Goal: Task Accomplishment & Management: Use online tool/utility

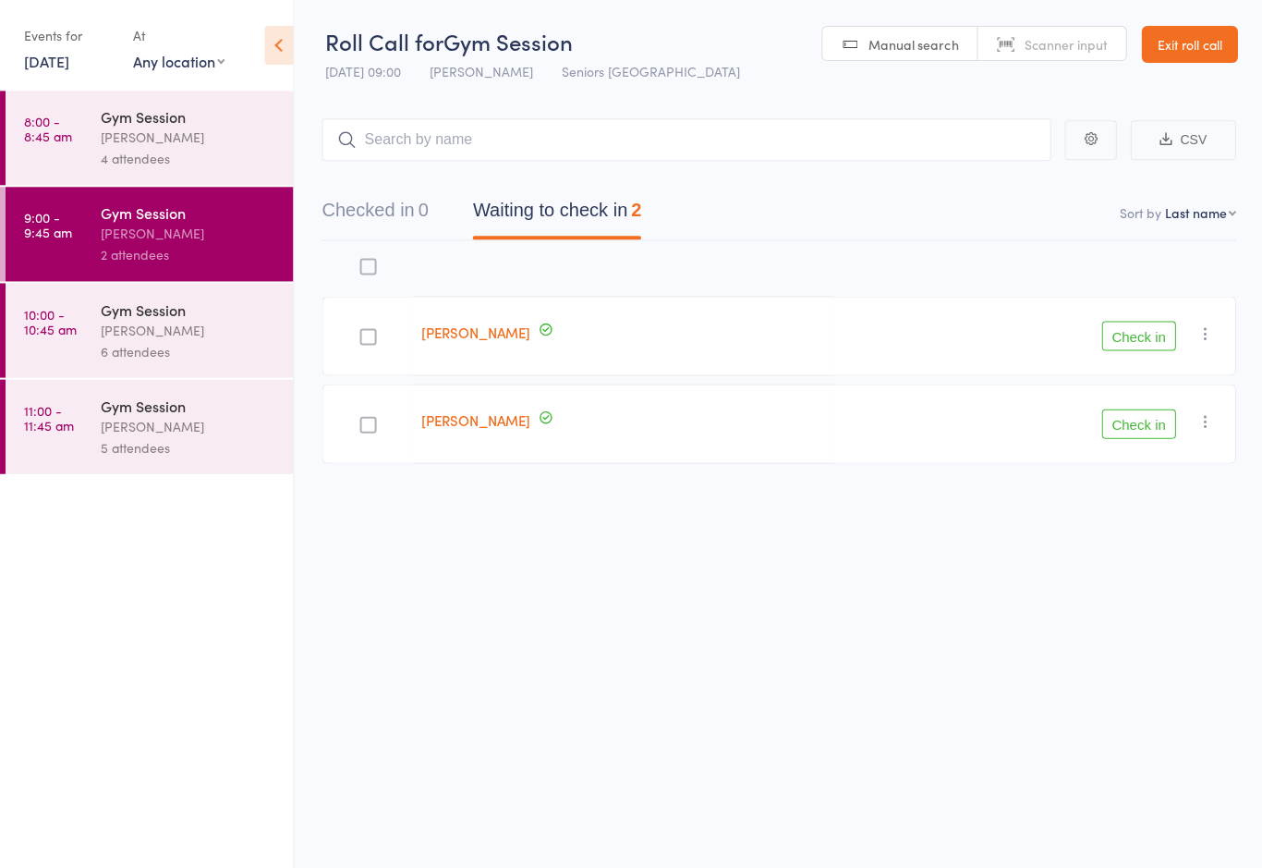
click at [69, 64] on link "[DATE]" at bounding box center [46, 61] width 45 height 20
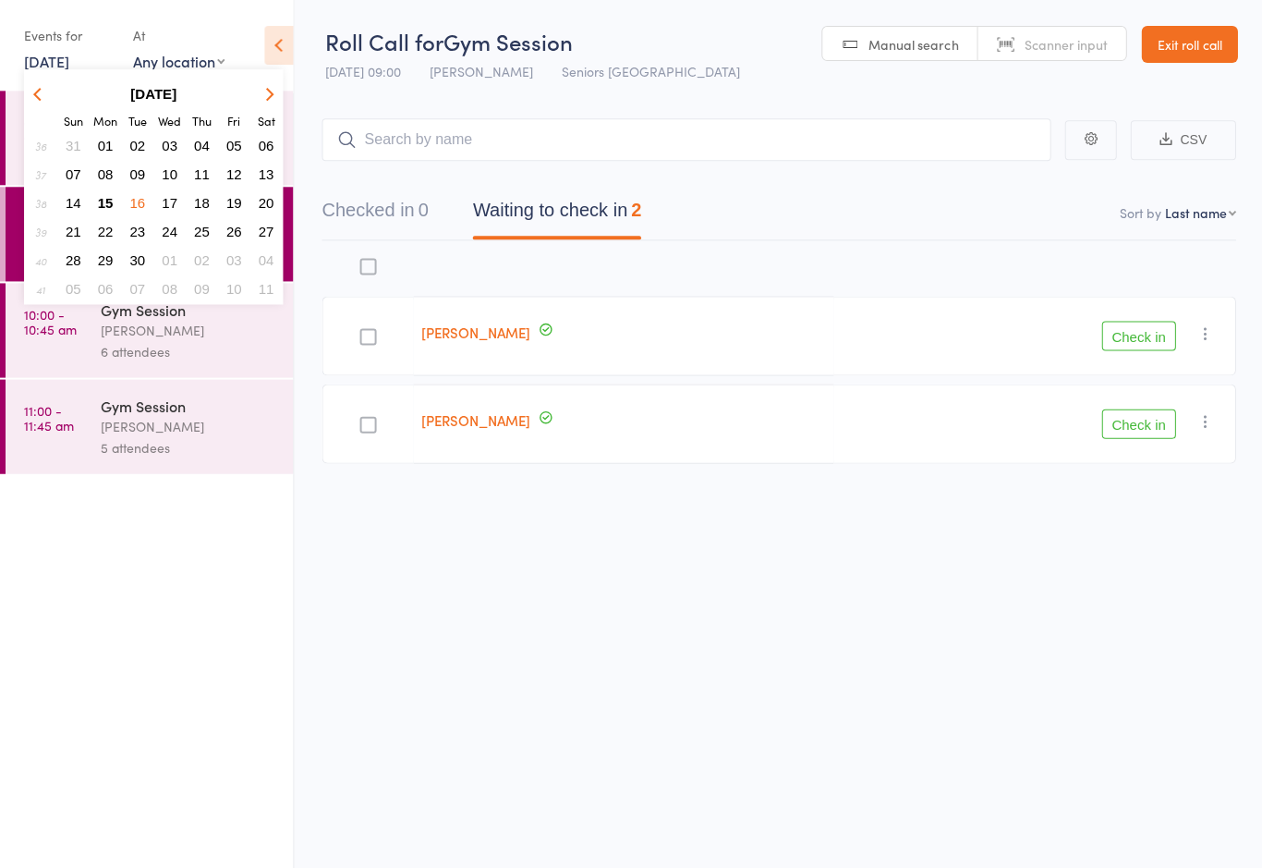
click at [140, 205] on span "16" at bounding box center [137, 203] width 16 height 16
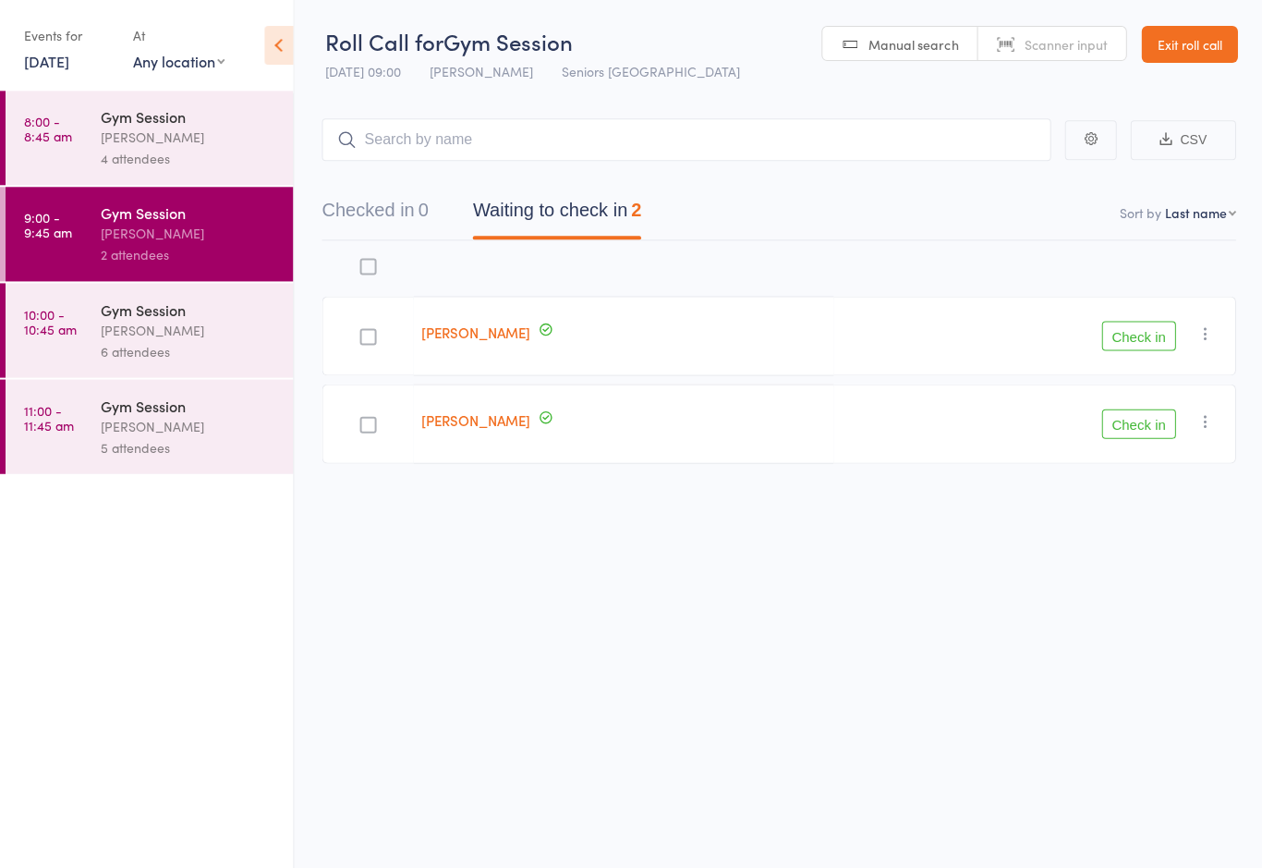
click at [91, 127] on link "8:00 - 8:45 am Gym Session [PERSON_NAME] 4 attendees" at bounding box center [149, 138] width 287 height 94
click at [98, 151] on link "8:00 - 8:45 am Gym Session [PERSON_NAME] 4 attendees" at bounding box center [149, 138] width 287 height 94
click at [110, 141] on div "[PERSON_NAME]" at bounding box center [189, 137] width 176 height 21
click at [121, 333] on div "[PERSON_NAME]" at bounding box center [189, 329] width 176 height 21
click at [69, 70] on link "[DATE]" at bounding box center [46, 61] width 45 height 20
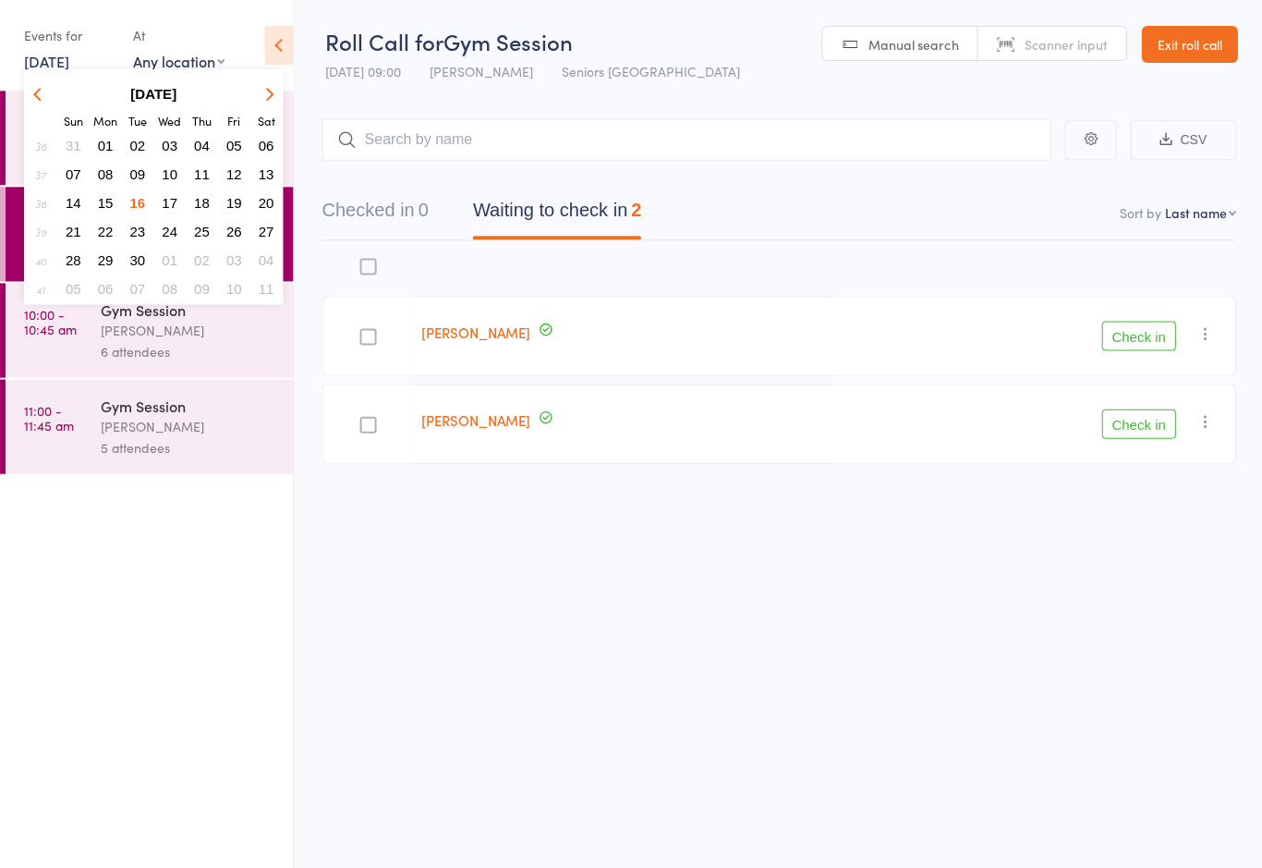
click at [139, 200] on span "16" at bounding box center [137, 203] width 16 height 16
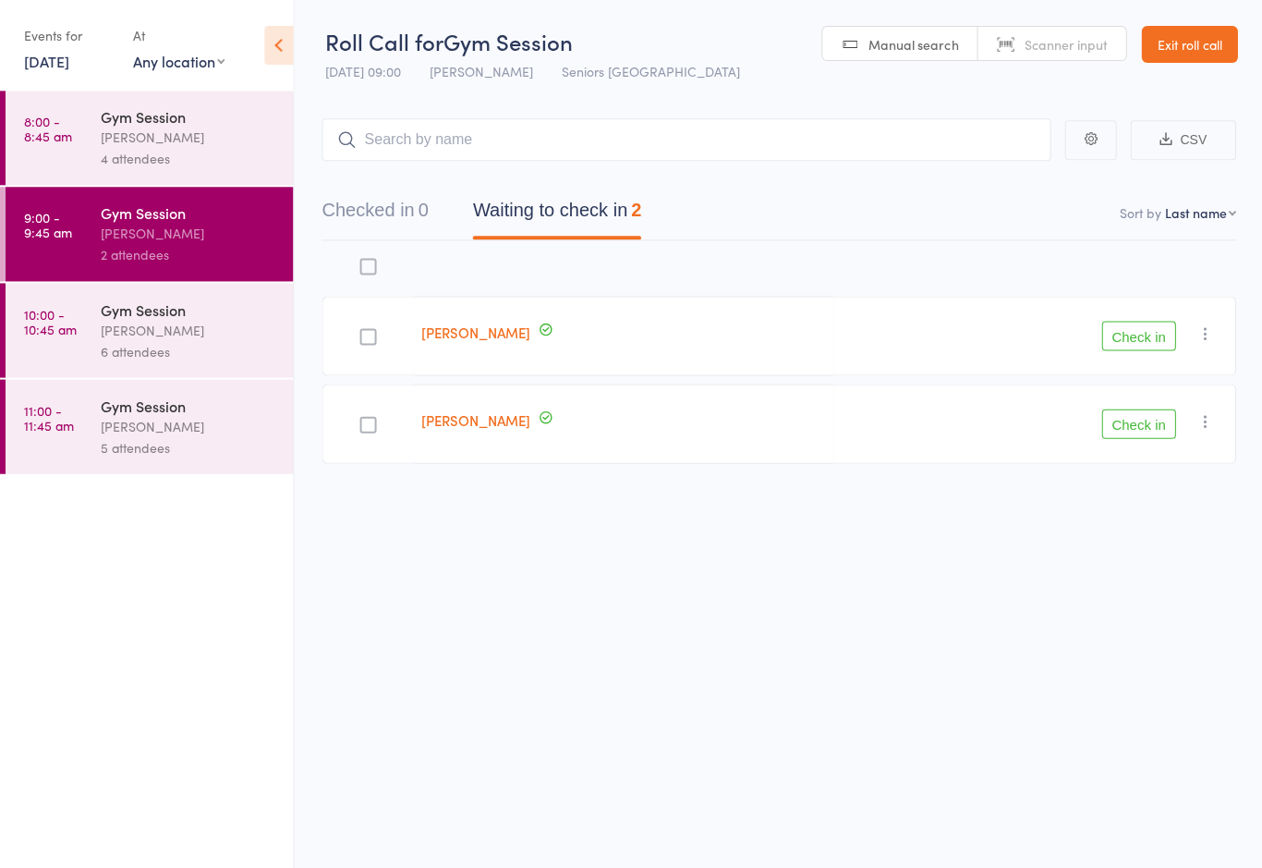
click at [458, 633] on div "Roll Call for Gym Session 16 Sep 09:00 Daniella Alfonso Seniors Gym Westmead Ma…" at bounding box center [631, 434] width 1262 height 868
click at [105, 131] on div "[PERSON_NAME]" at bounding box center [189, 137] width 176 height 21
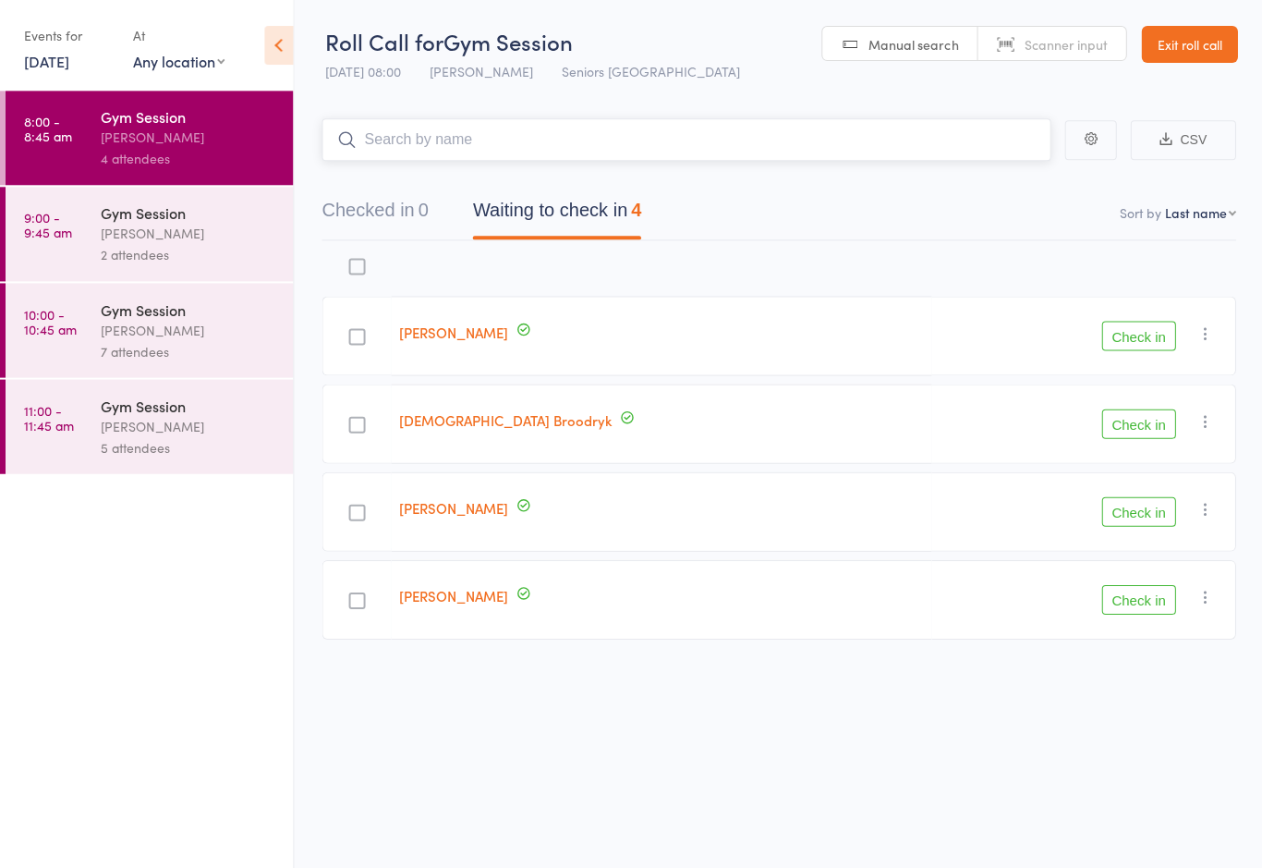
click at [1028, 223] on nav "Checked in 0 Waiting to check in 4" at bounding box center [777, 214] width 957 height 49
click at [1150, 516] on button "Check in" at bounding box center [1138, 511] width 74 height 30
click at [1109, 347] on button "Check in" at bounding box center [1138, 336] width 74 height 30
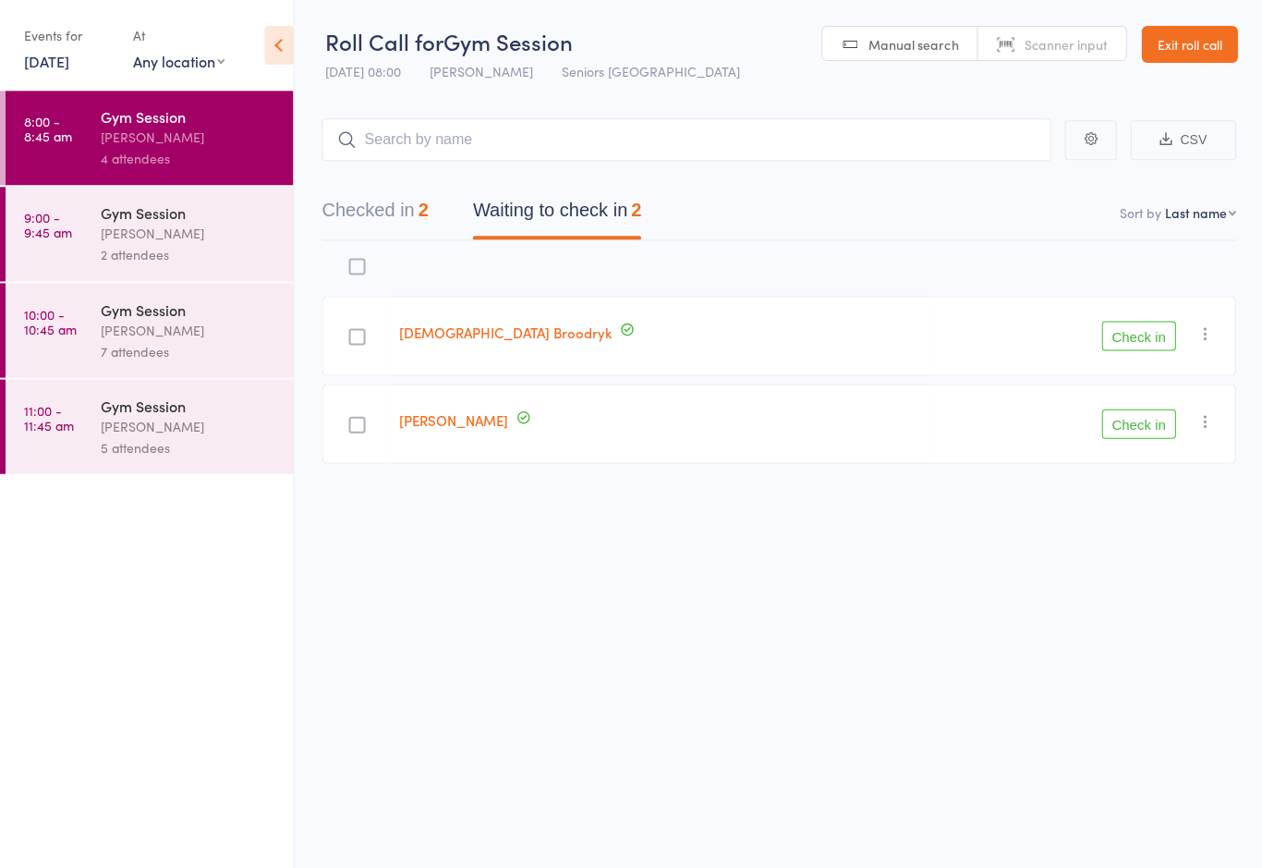
click at [1128, 337] on button "Check in" at bounding box center [1138, 336] width 74 height 30
click at [1147, 350] on button "Check in" at bounding box center [1138, 336] width 74 height 30
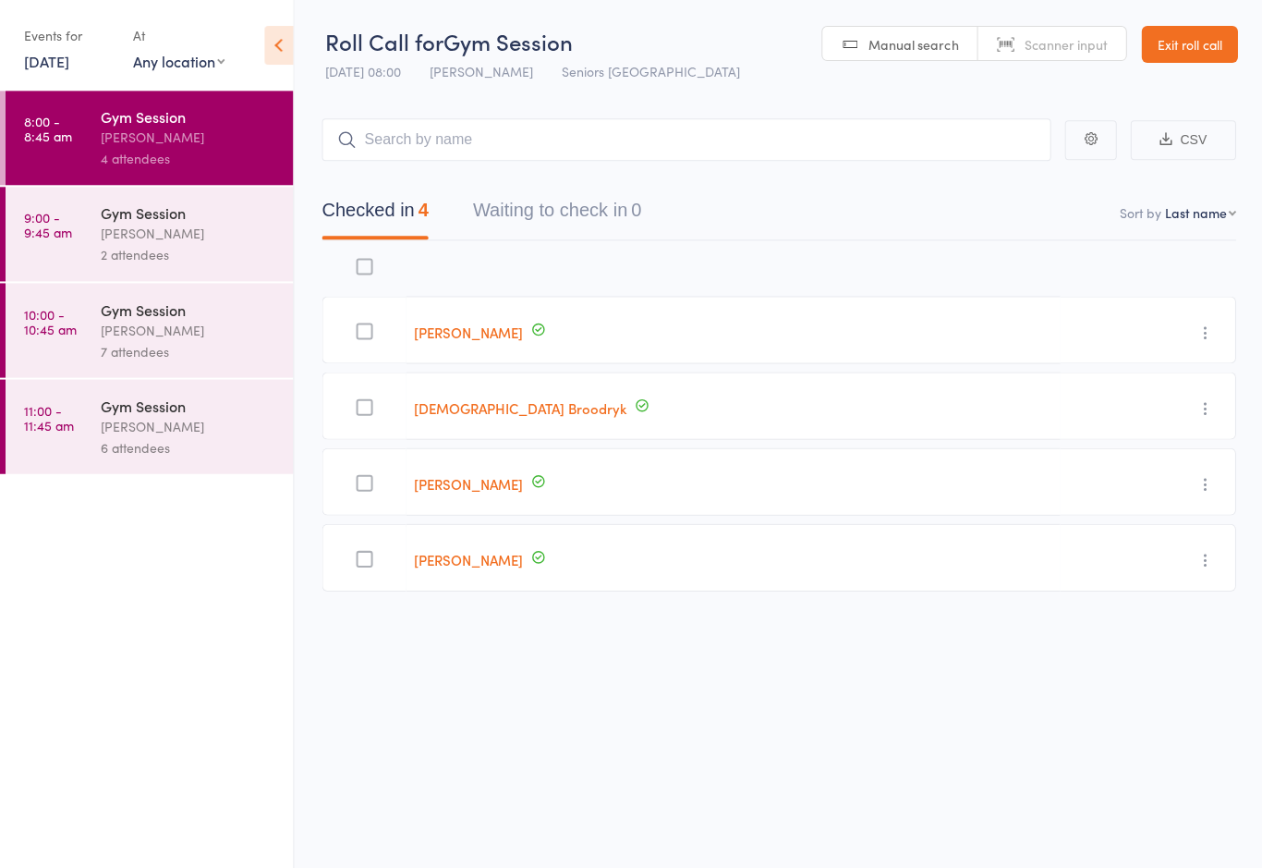
click at [147, 251] on div "2 attendees" at bounding box center [189, 254] width 176 height 21
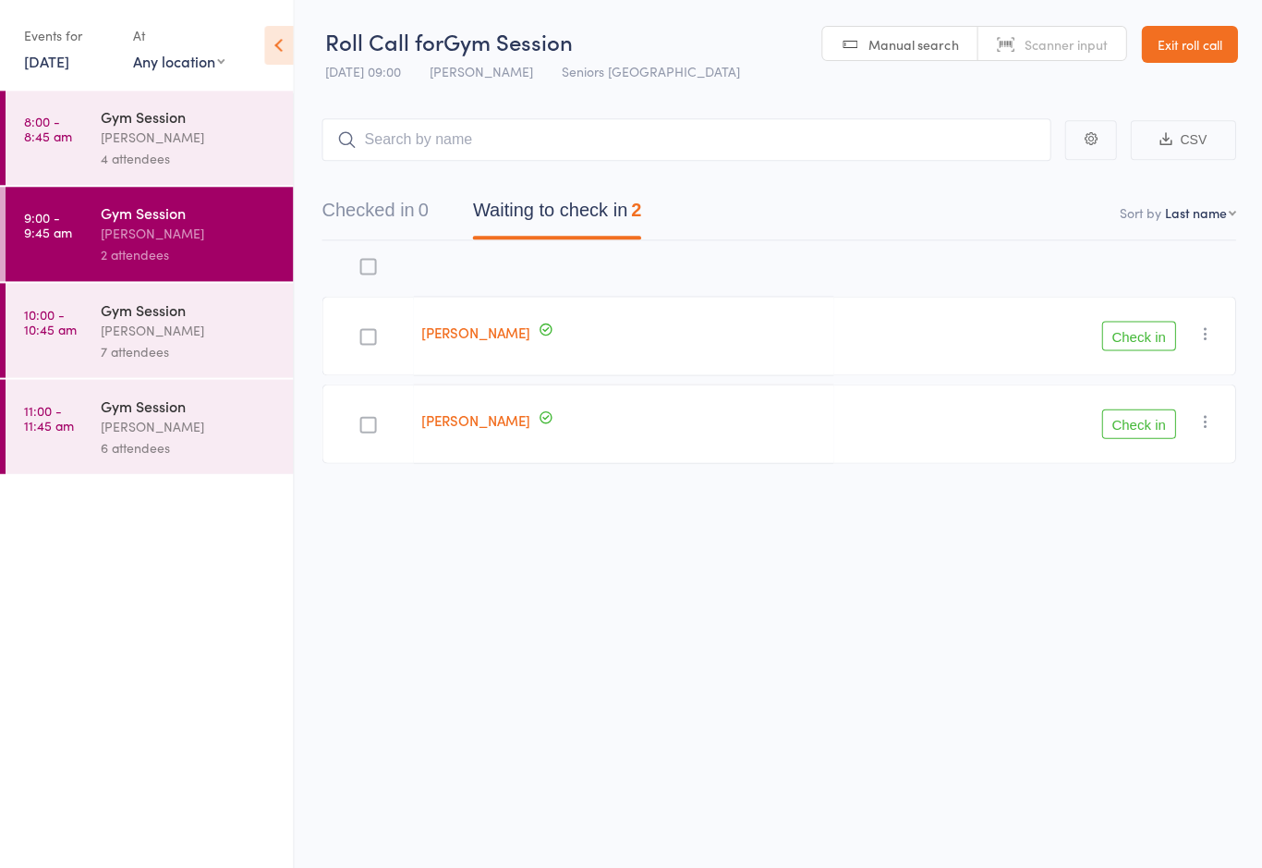
click at [184, 347] on div "7 attendees" at bounding box center [189, 350] width 176 height 21
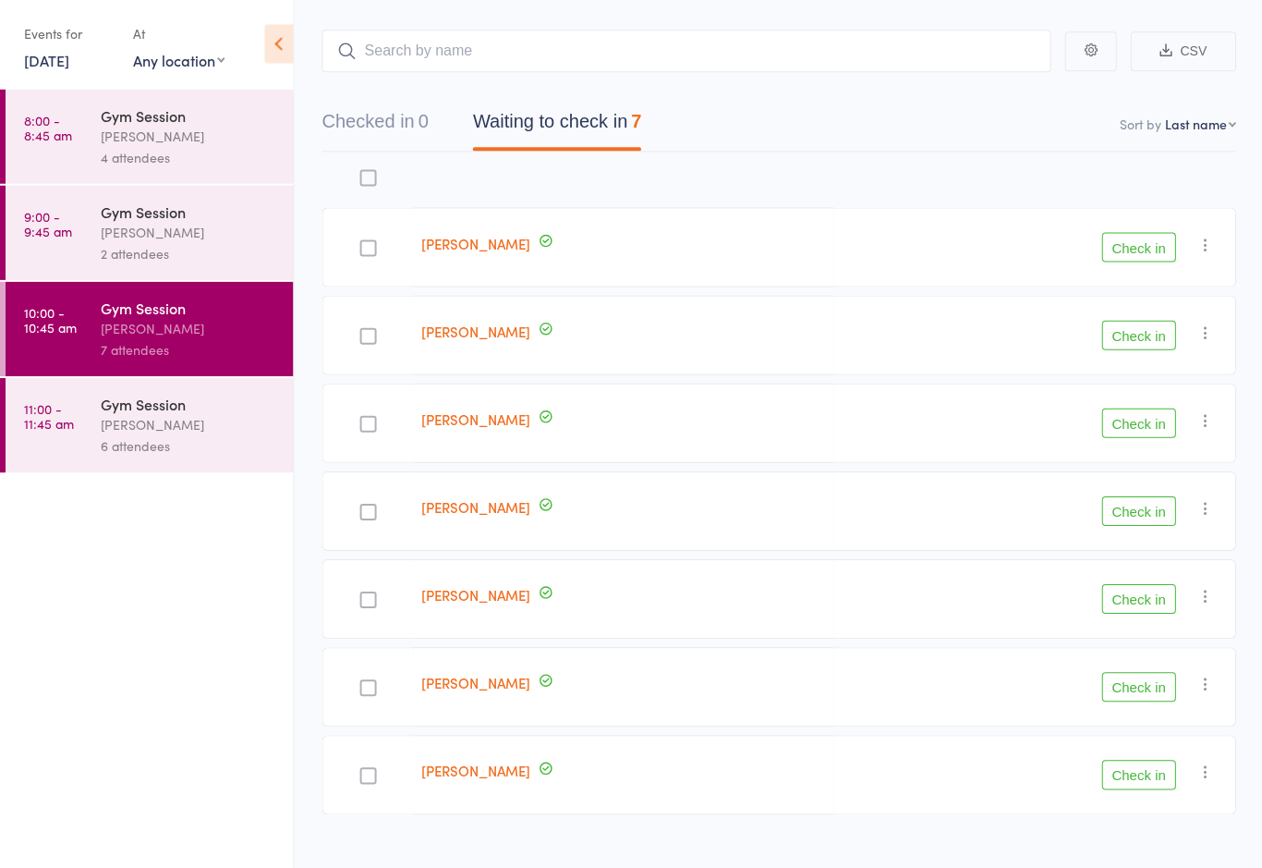
scroll to position [87, 0]
click at [166, 407] on div "Gym Session" at bounding box center [189, 405] width 176 height 20
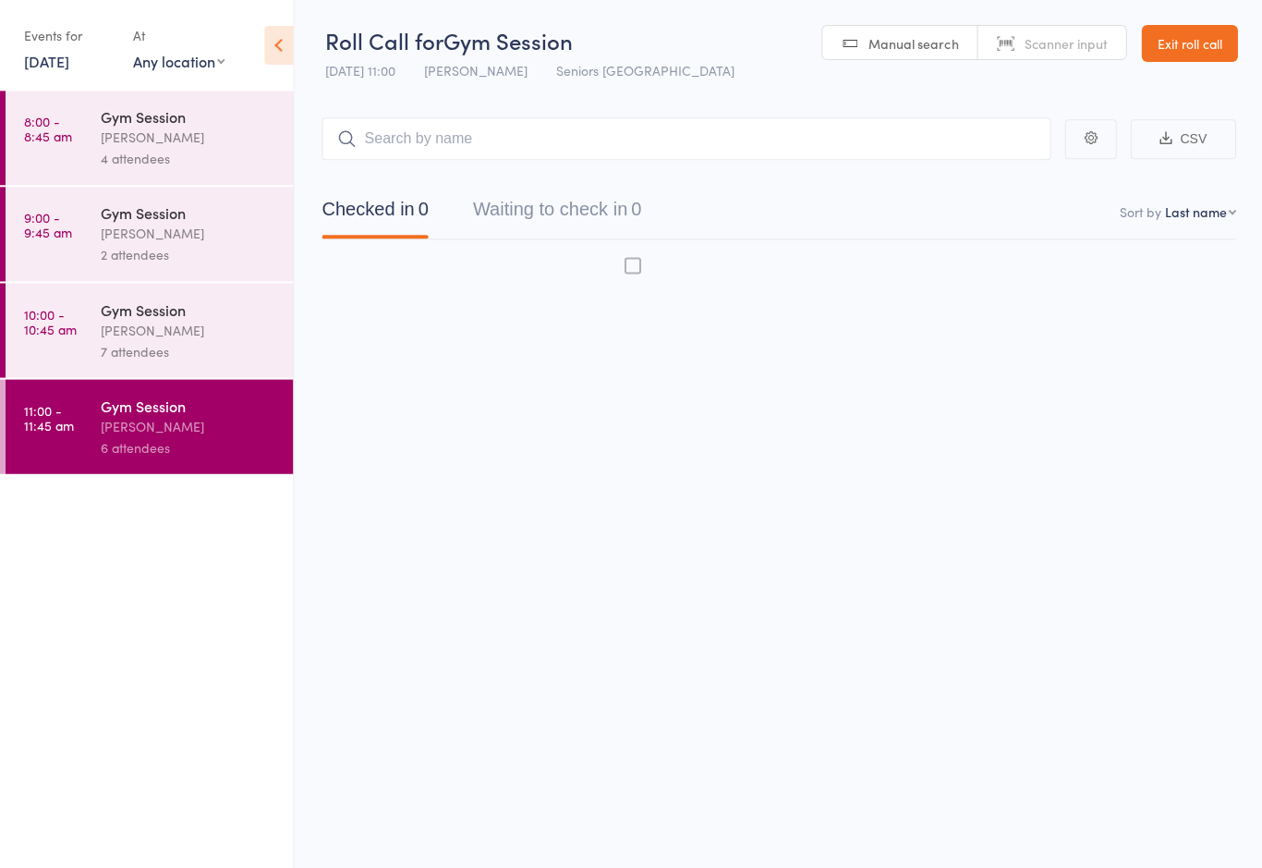
scroll to position [12, 0]
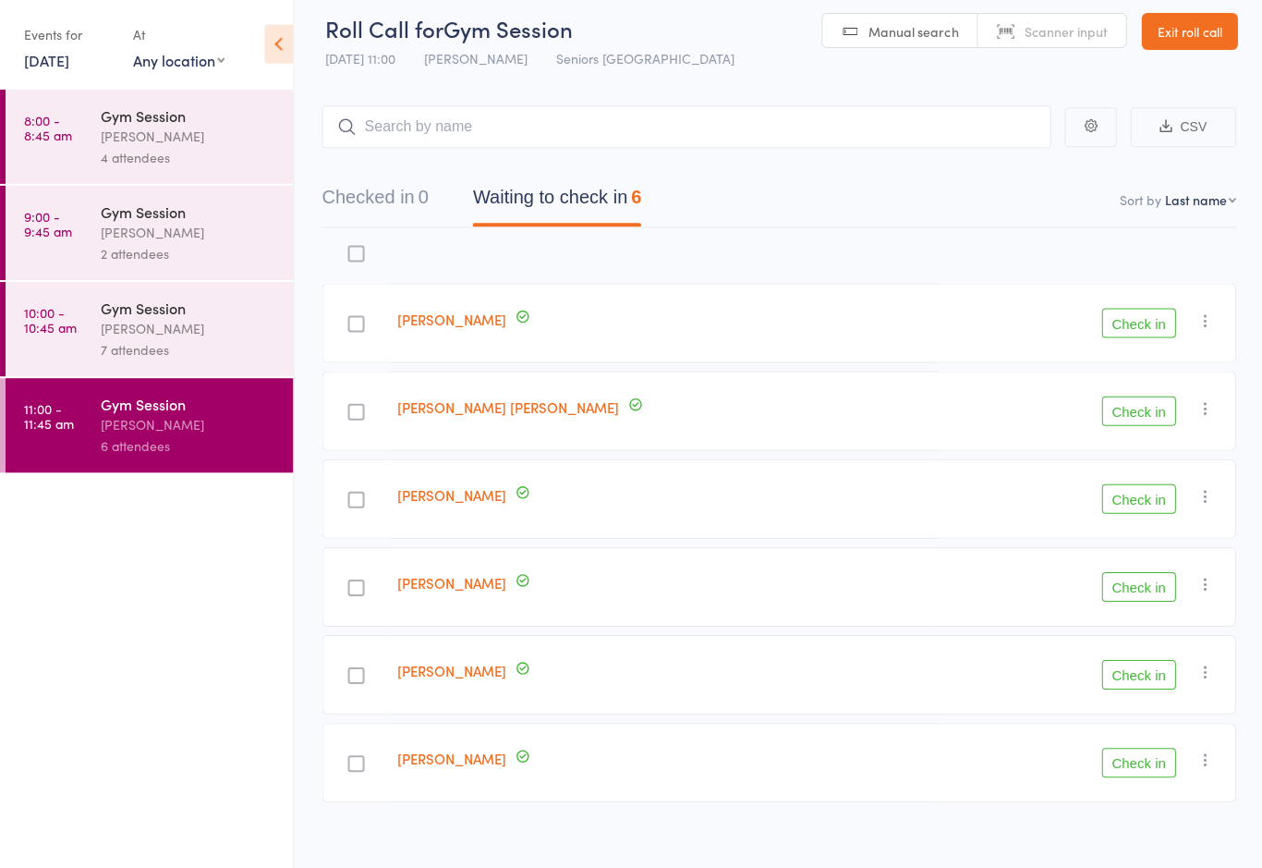
click at [129, 242] on div "[PERSON_NAME]" at bounding box center [189, 233] width 176 height 21
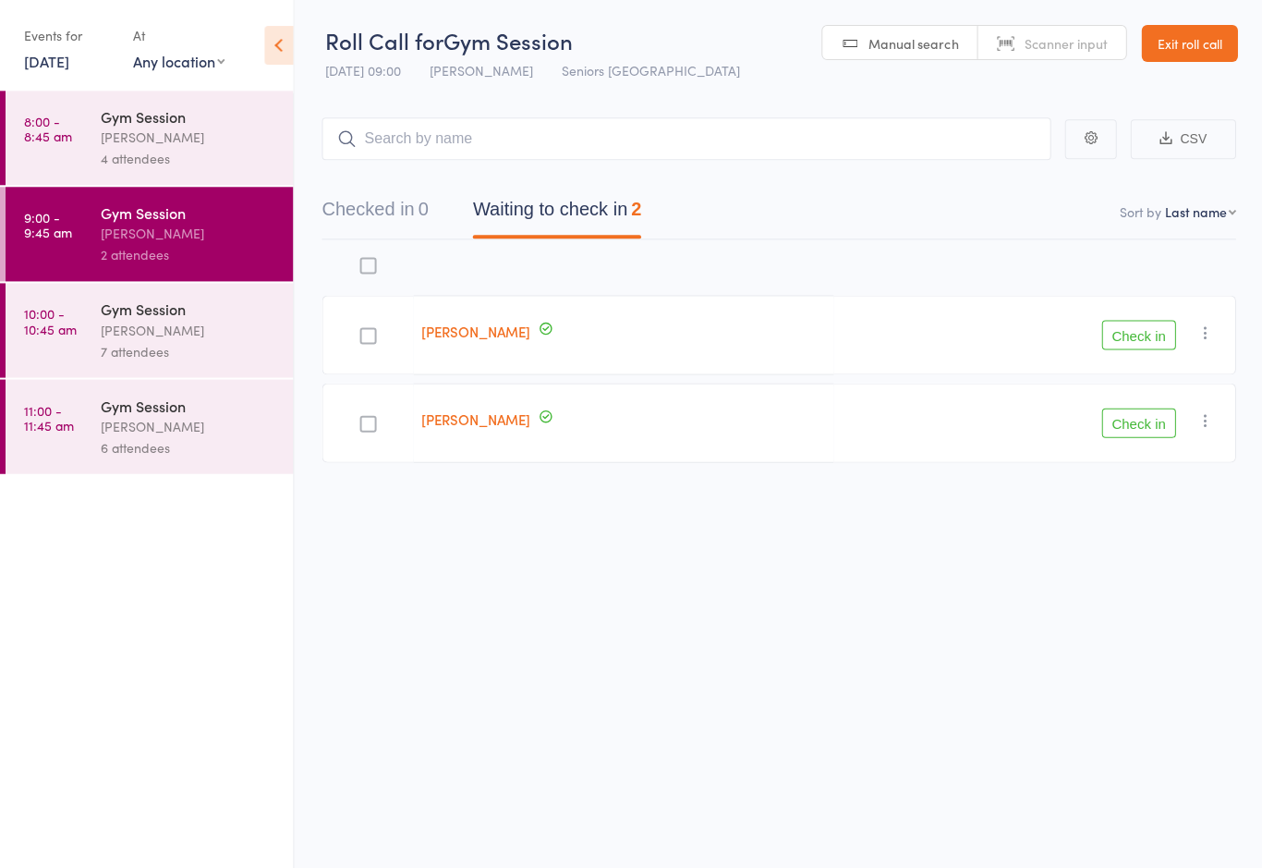
scroll to position [12, 0]
click at [1138, 320] on button "Check in" at bounding box center [1138, 335] width 74 height 30
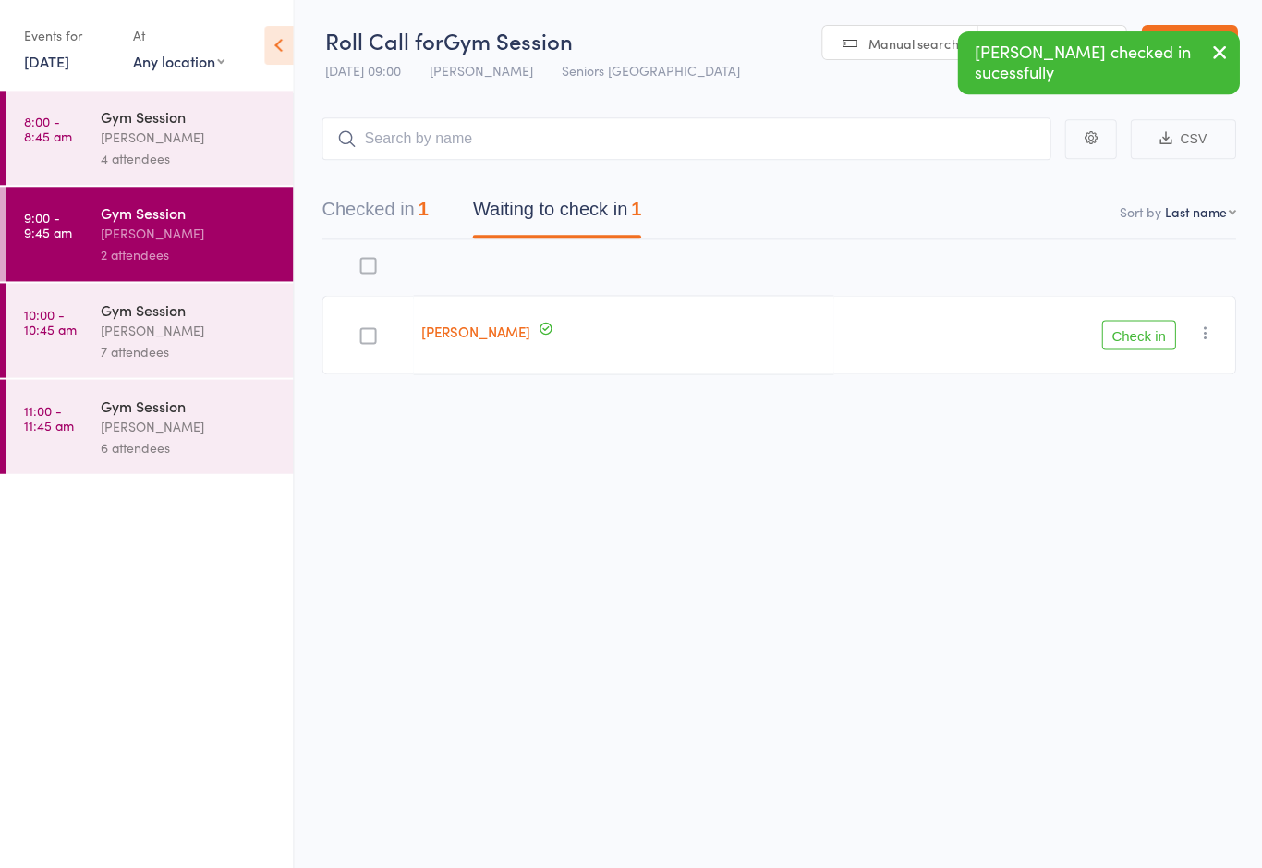
click at [1152, 325] on button "Check in" at bounding box center [1138, 335] width 74 height 30
